Goal: Task Accomplishment & Management: Use online tool/utility

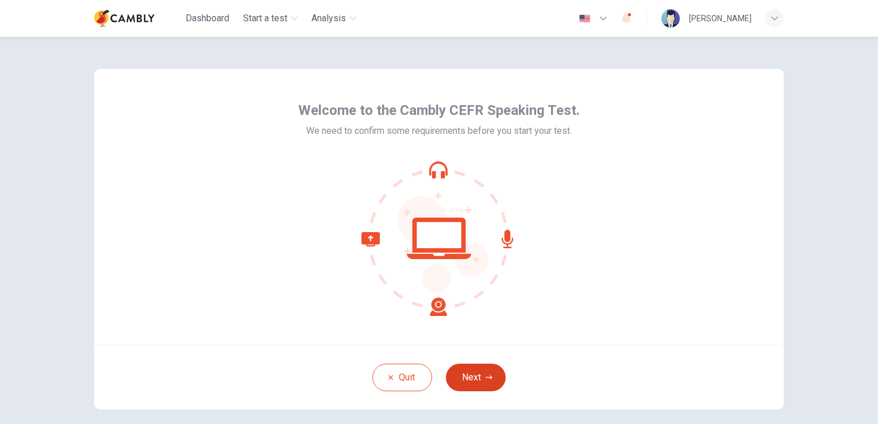
click at [485, 374] on icon "button" at bounding box center [488, 377] width 7 height 7
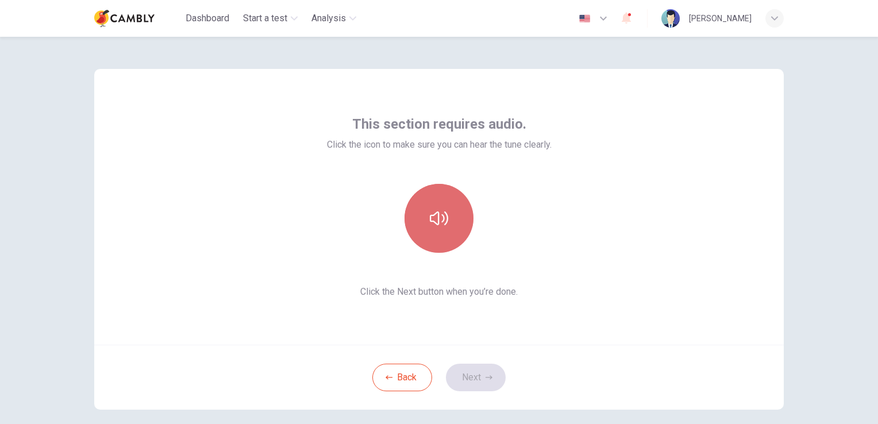
click at [445, 212] on button "button" at bounding box center [438, 218] width 69 height 69
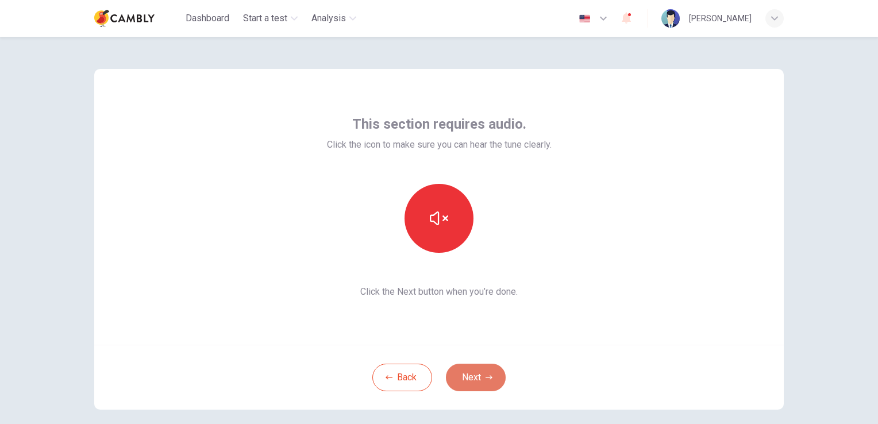
click at [475, 383] on button "Next" at bounding box center [476, 378] width 60 height 28
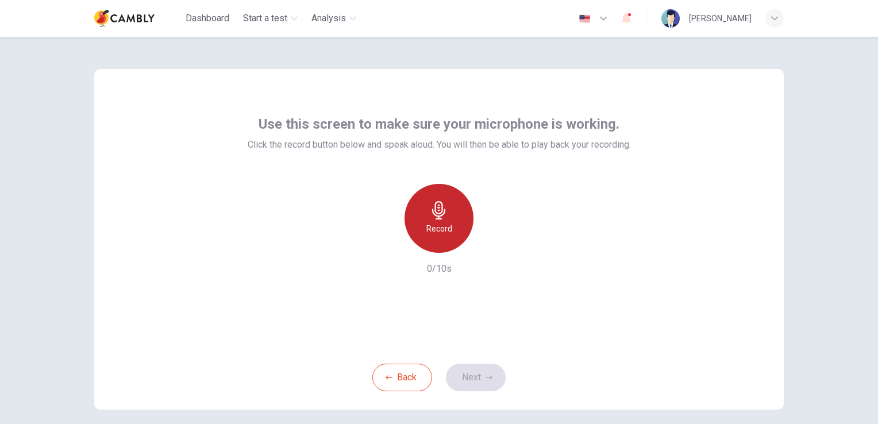
click at [432, 212] on icon "button" at bounding box center [439, 210] width 18 height 18
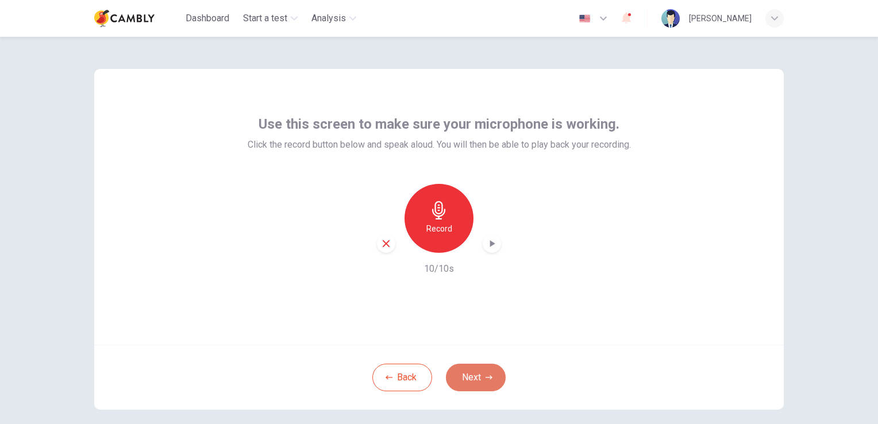
click at [480, 385] on button "Next" at bounding box center [476, 378] width 60 height 28
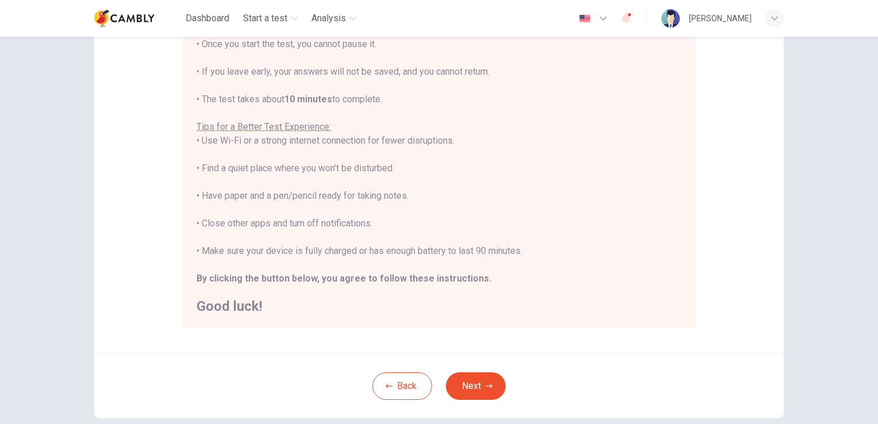
scroll to position [172, 0]
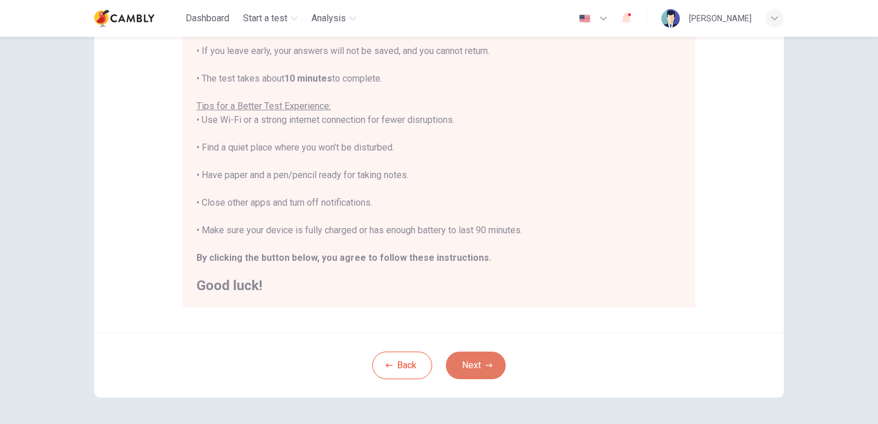
click at [466, 364] on button "Next" at bounding box center [476, 365] width 60 height 28
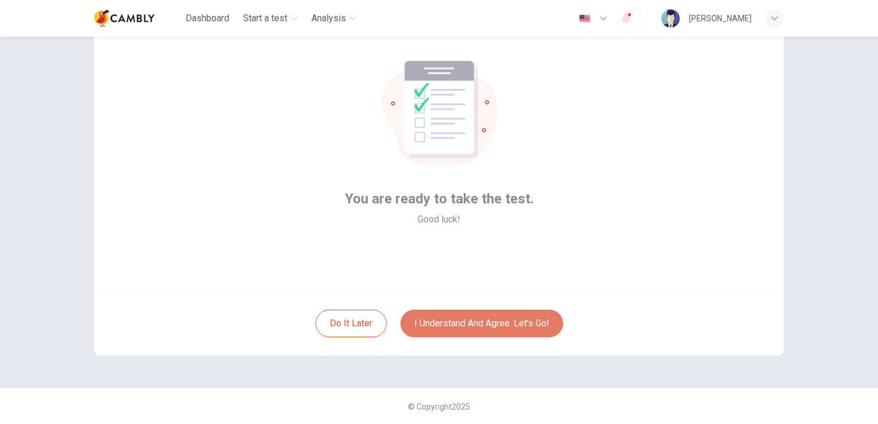
click at [489, 327] on button "I understand and agree. Let’s go!" at bounding box center [481, 324] width 163 height 28
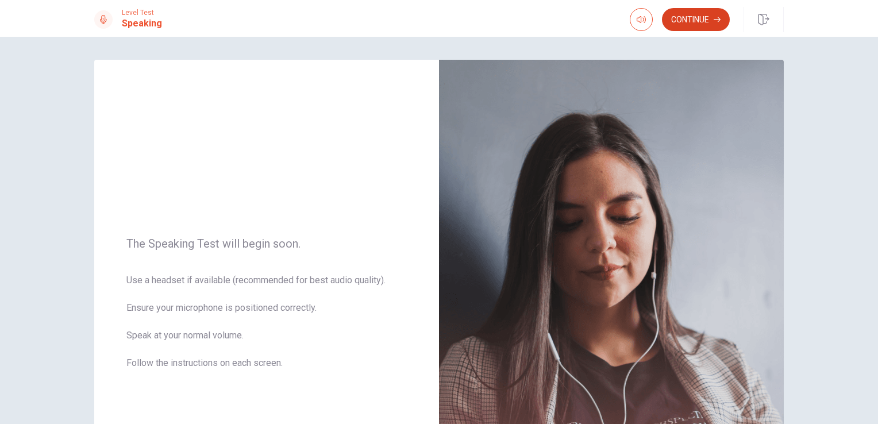
click at [701, 20] on button "Continue" at bounding box center [696, 19] width 68 height 23
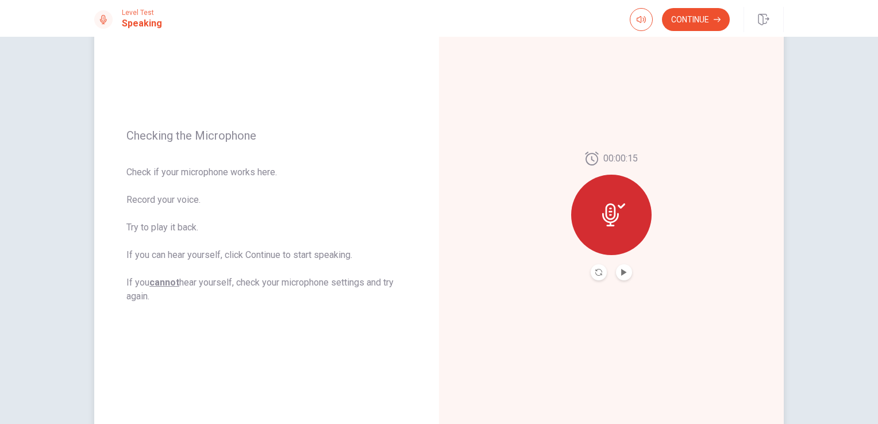
scroll to position [57, 0]
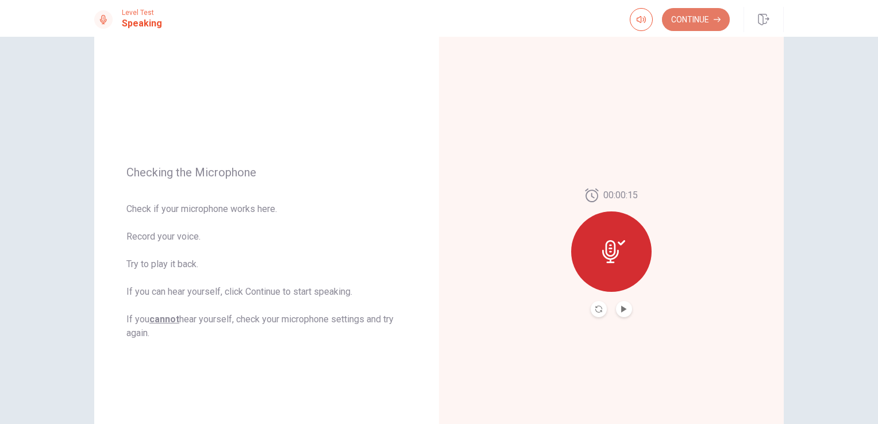
click at [705, 16] on button "Continue" at bounding box center [696, 19] width 68 height 23
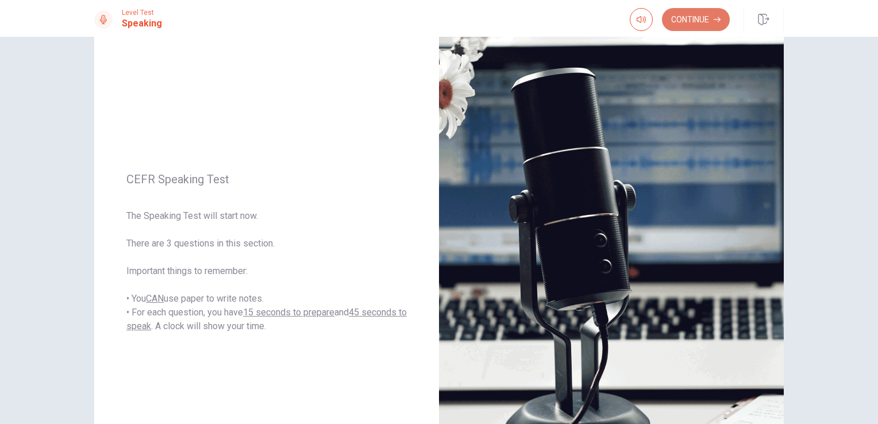
click at [704, 22] on button "Continue" at bounding box center [696, 19] width 68 height 23
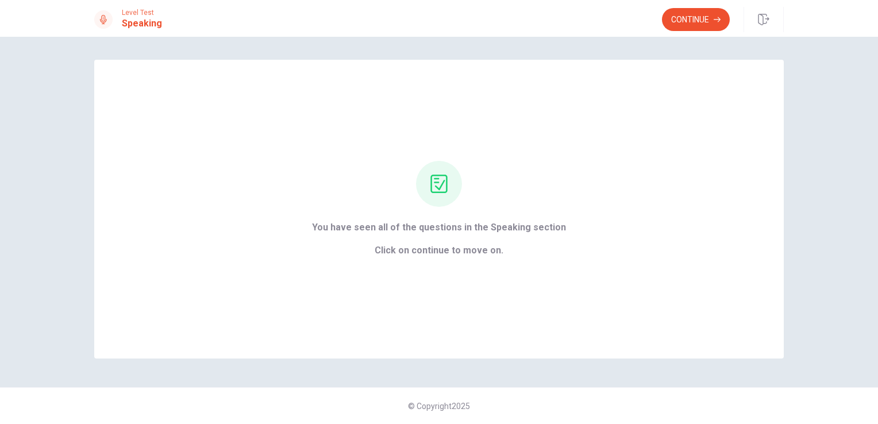
scroll to position [0, 0]
click at [720, 20] on icon "button" at bounding box center [716, 19] width 7 height 7
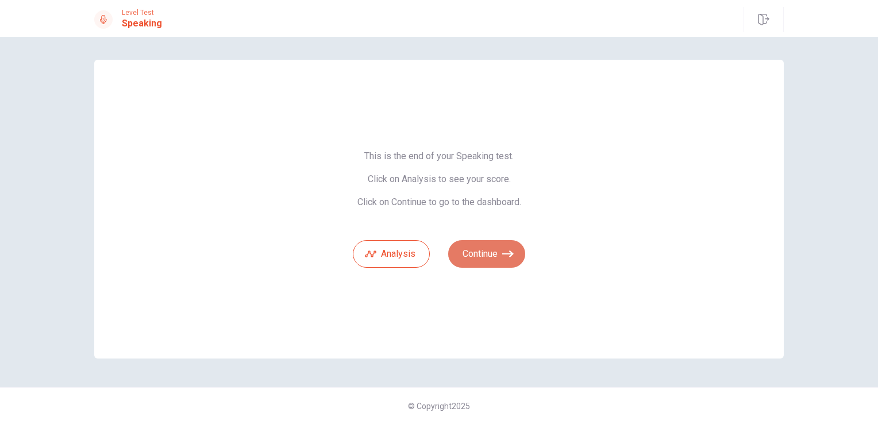
click at [486, 258] on button "Continue" at bounding box center [486, 254] width 77 height 28
